Goal: Task Accomplishment & Management: Manage account settings

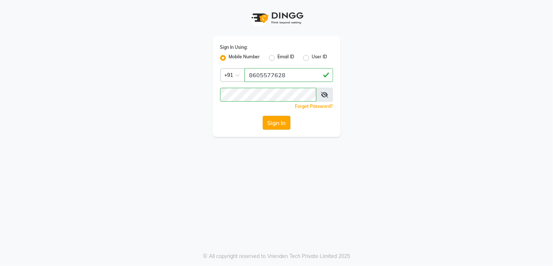
click at [279, 123] on button "Sign In" at bounding box center [277, 123] width 28 height 14
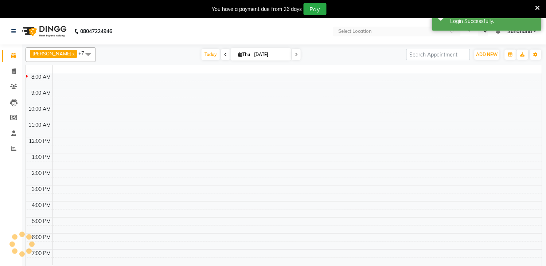
click at [538, 5] on icon at bounding box center [538, 8] width 5 height 7
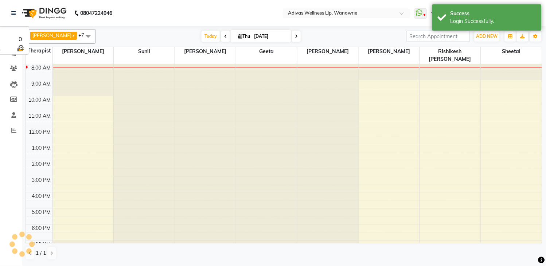
select select "en"
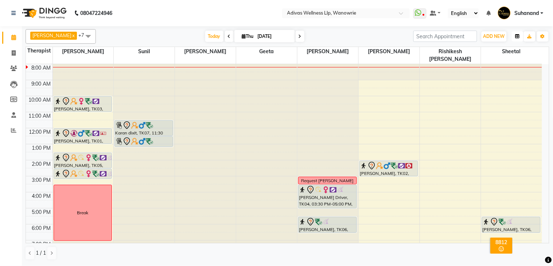
click at [519, 39] on button "button" at bounding box center [518, 36] width 12 height 10
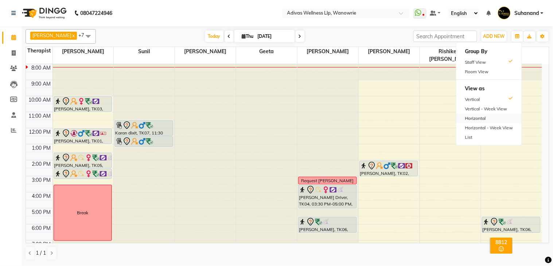
click at [489, 119] on div "Horizontal" at bounding box center [489, 118] width 65 height 9
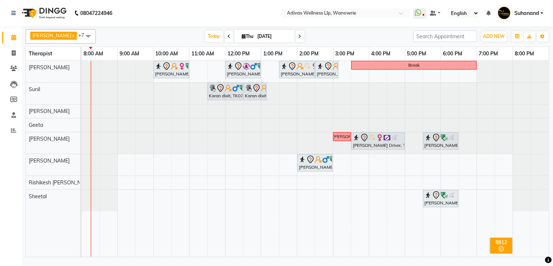
click at [225, 39] on span at bounding box center [229, 36] width 9 height 11
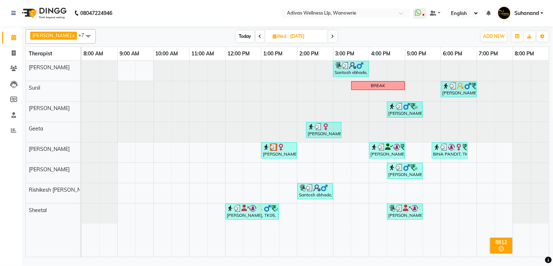
click at [239, 34] on span "Today" at bounding box center [245, 36] width 18 height 11
type input "[DATE]"
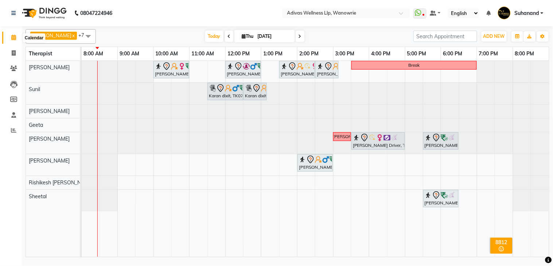
click at [13, 36] on icon at bounding box center [13, 37] width 5 height 5
